Goal: Information Seeking & Learning: Learn about a topic

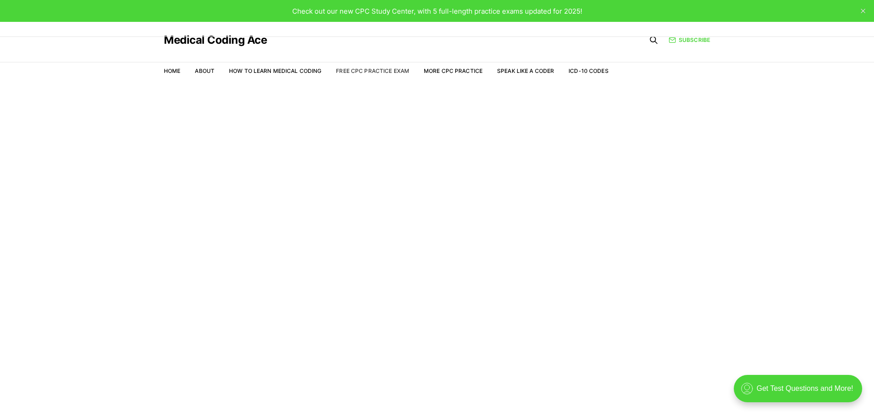
click at [389, 67] on link "Free CPC Practice Exam" at bounding box center [372, 70] width 73 height 7
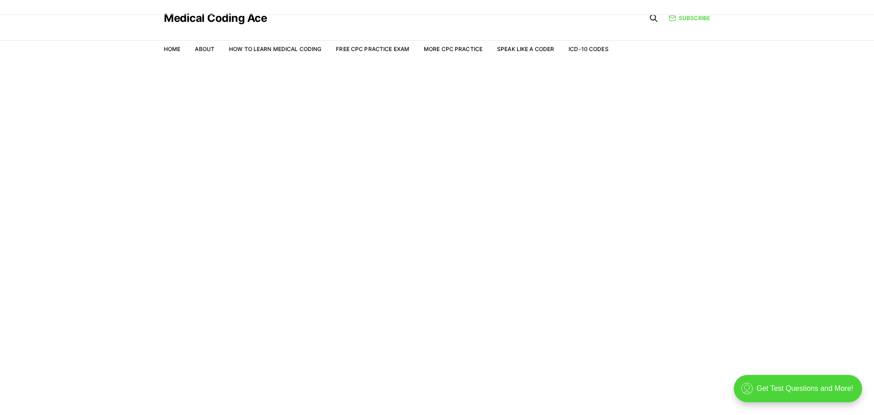
click at [542, 90] on main "Welcome to the Study Center - Student Plan" at bounding box center [437, 238] width 874 height 353
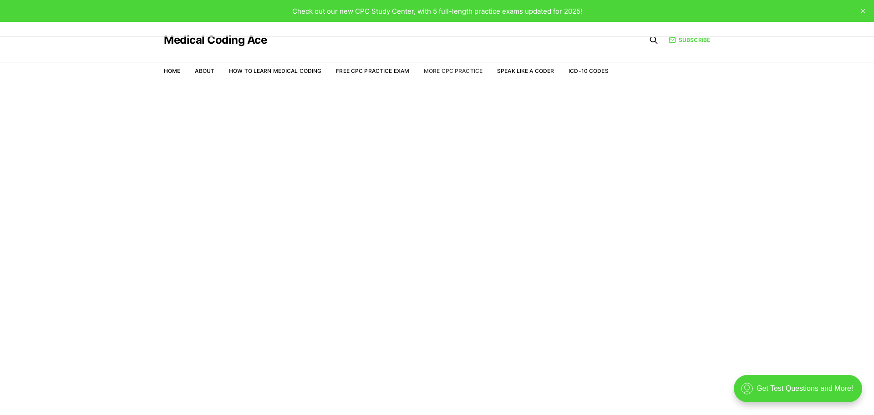
click at [449, 70] on link "More CPC Practice" at bounding box center [453, 70] width 59 height 7
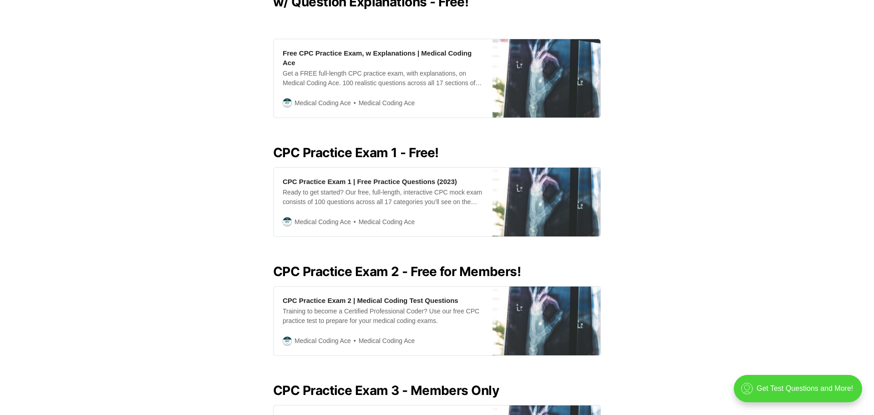
scroll to position [287, 0]
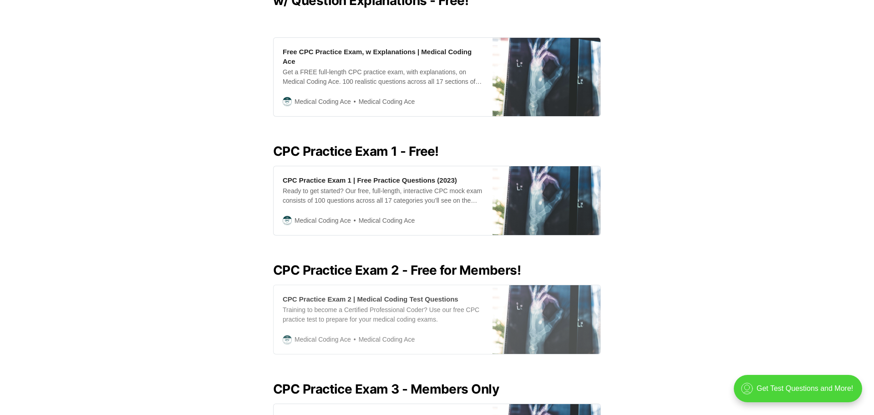
click at [445, 322] on div "CPC Practice Exam 2 | Medical Coding Test Questions Training to become a Certif…" at bounding box center [382, 319] width 219 height 69
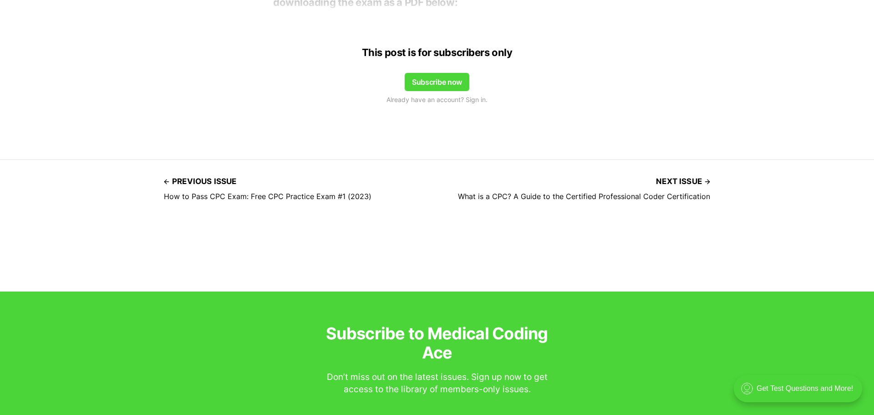
scroll to position [817, 0]
